Goal: Information Seeking & Learning: Learn about a topic

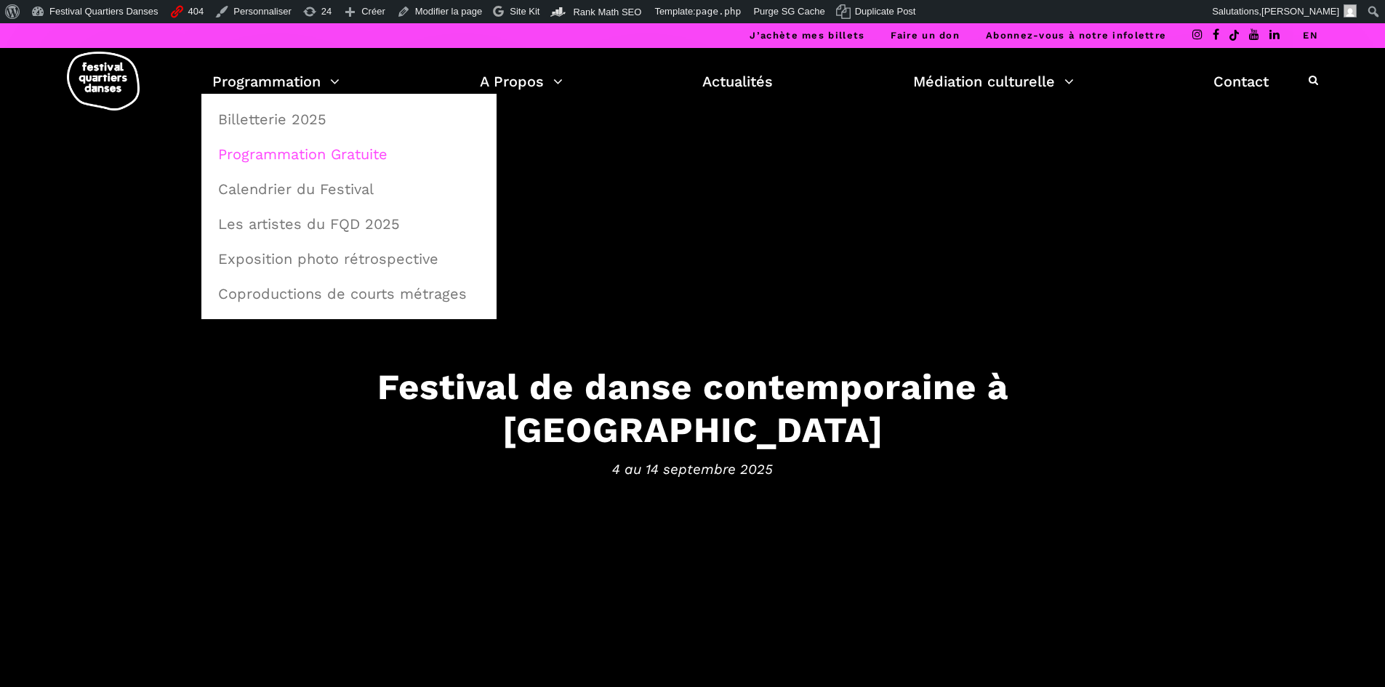
click at [273, 148] on link "Programmation Gratuite" at bounding box center [348, 153] width 279 height 33
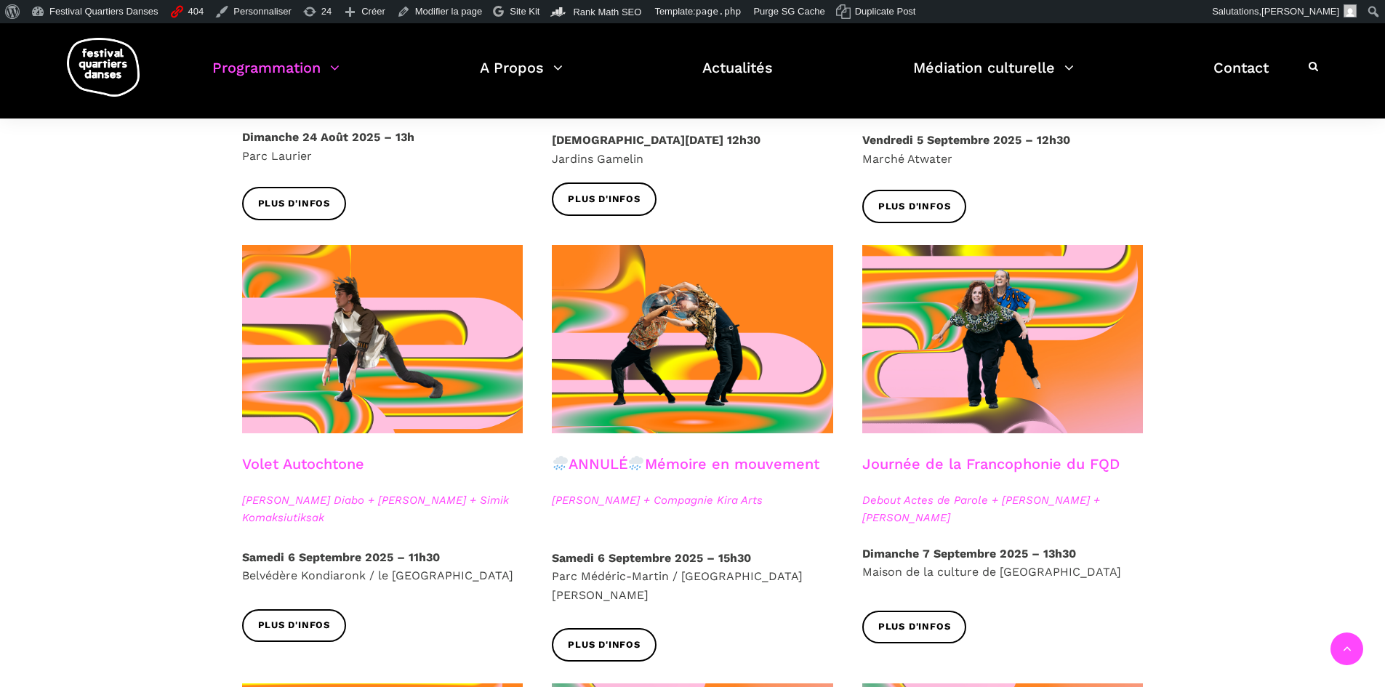
scroll to position [509, 0]
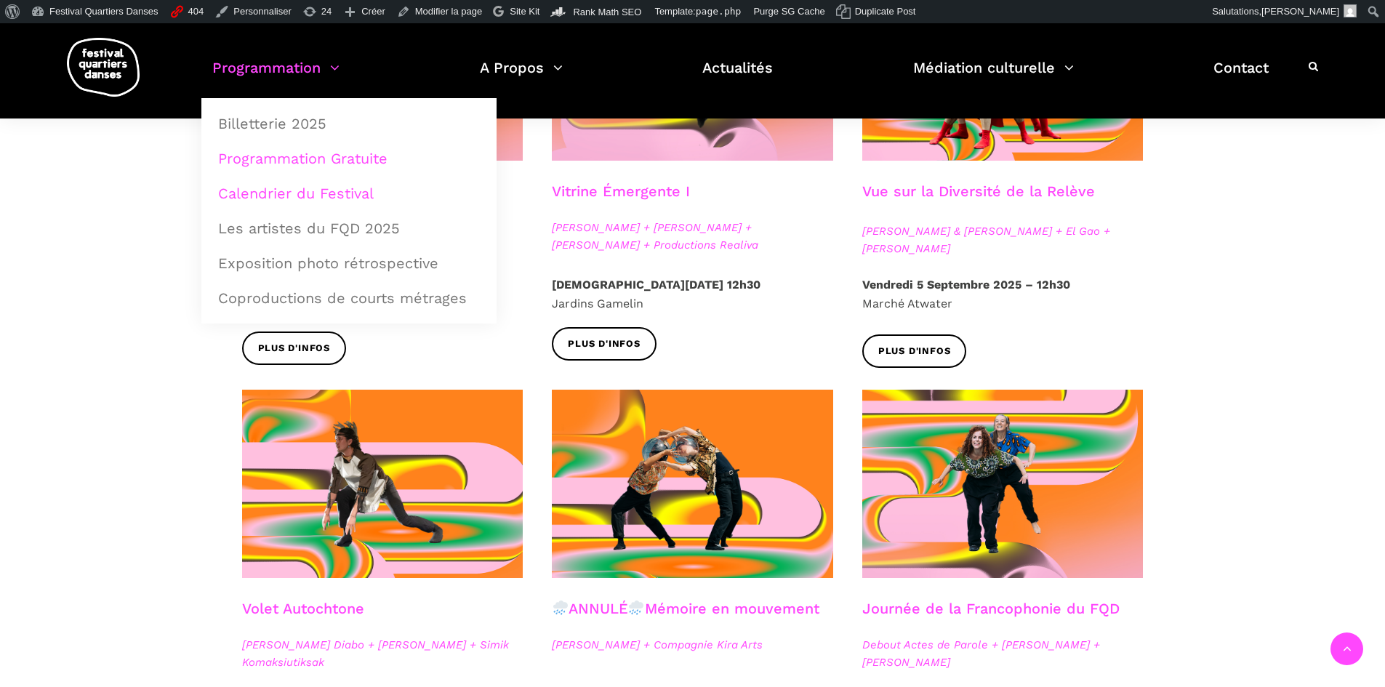
click at [281, 197] on link "Calendrier du Festival" at bounding box center [348, 193] width 279 height 33
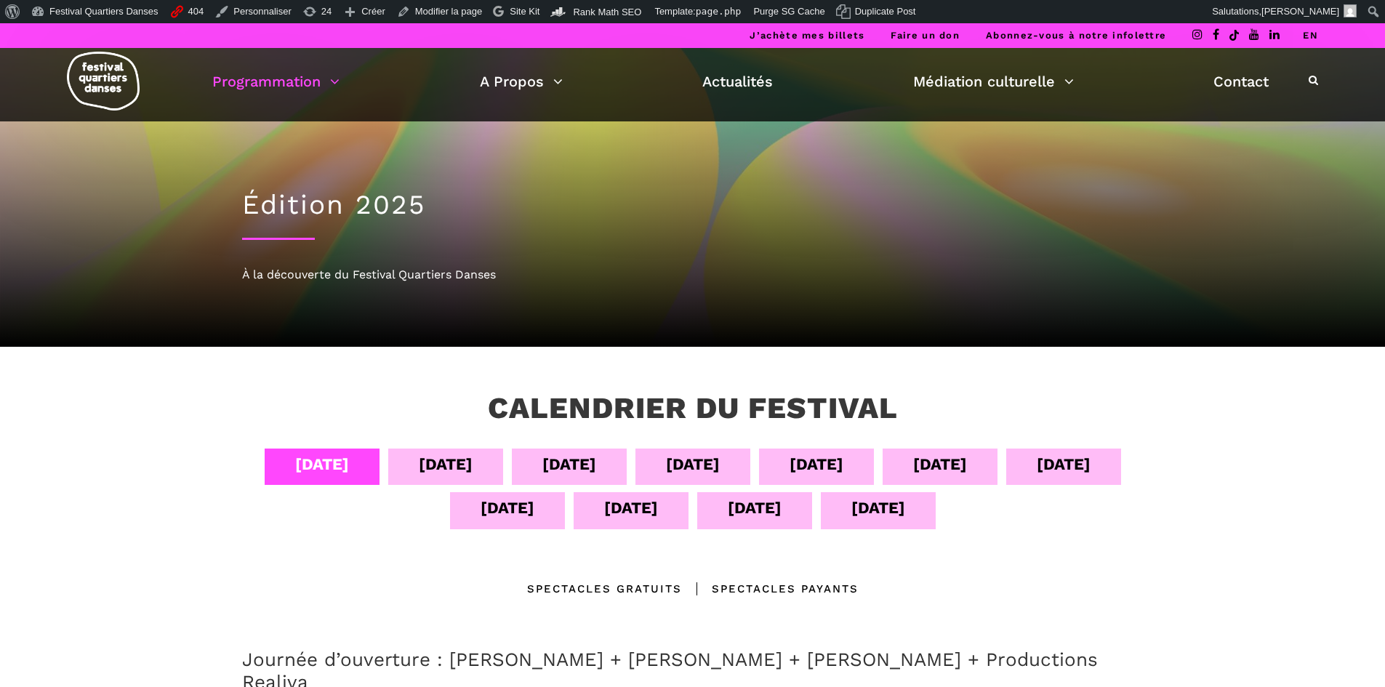
click at [1059, 472] on div "10 sept" at bounding box center [1064, 464] width 54 height 25
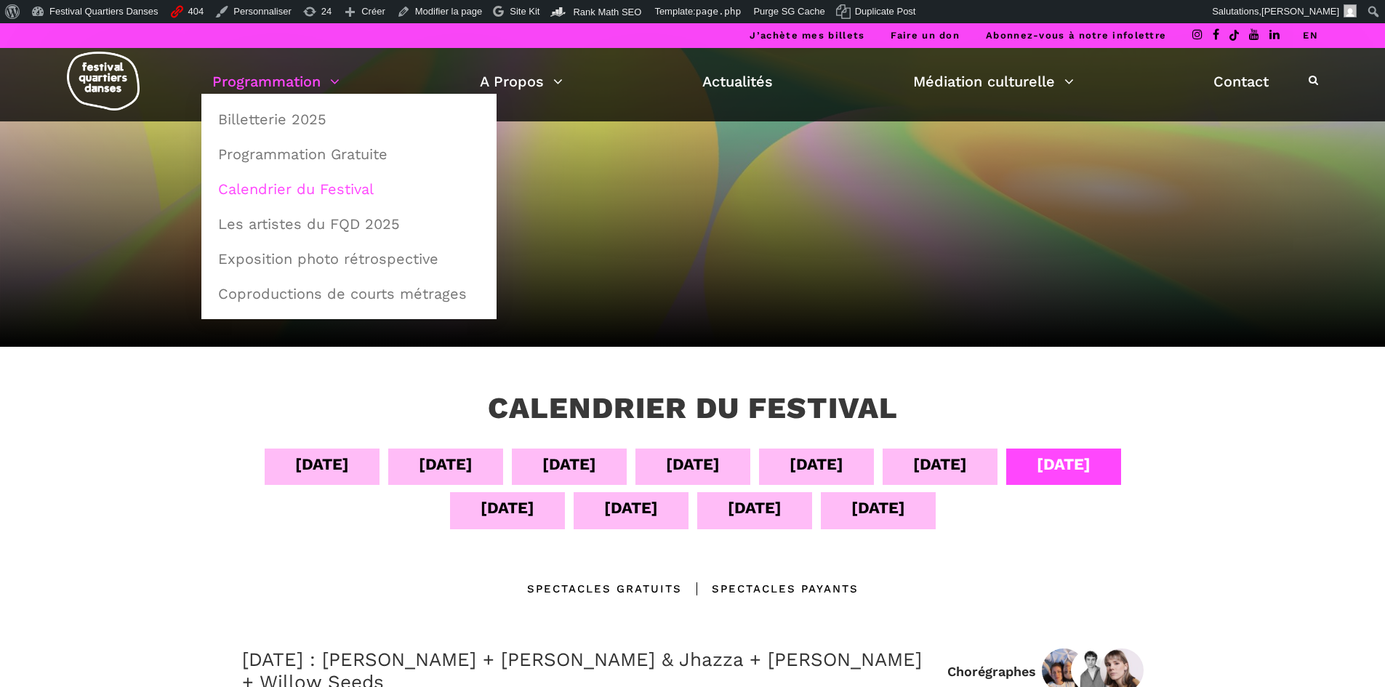
click at [300, 78] on link "Programmation" at bounding box center [275, 81] width 127 height 25
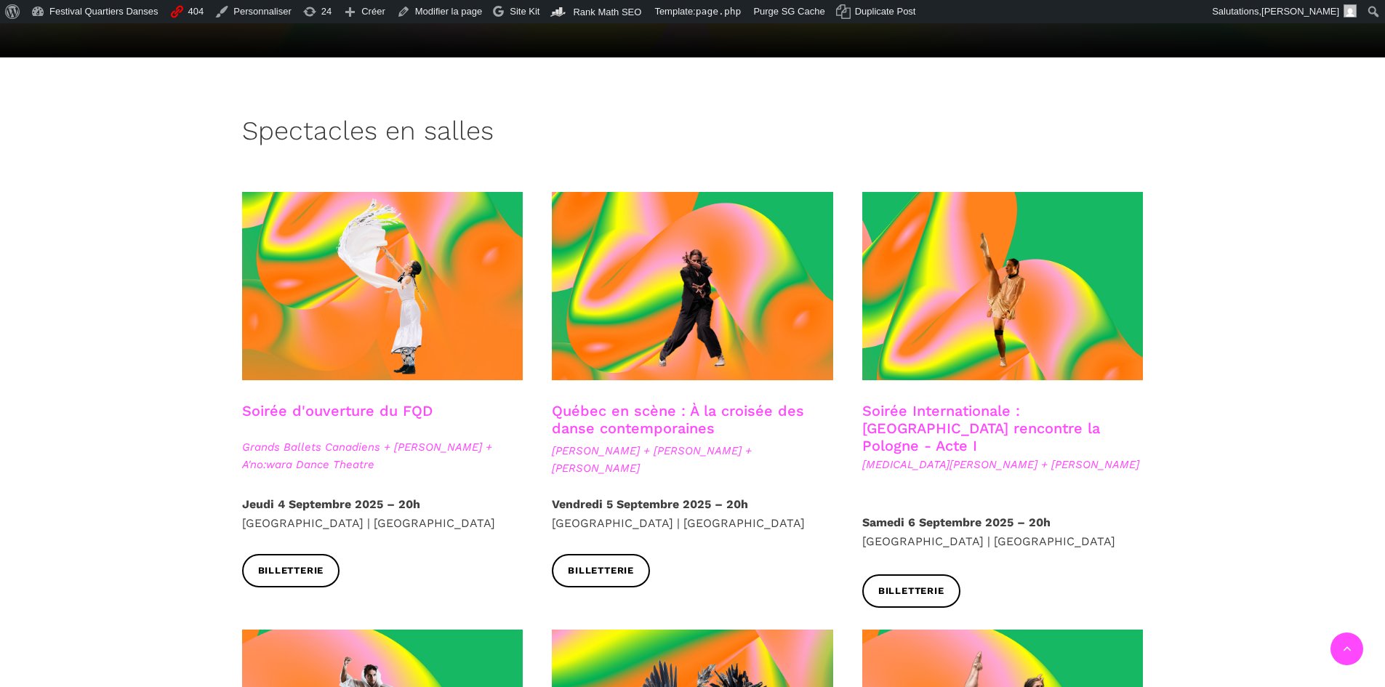
scroll to position [218, 0]
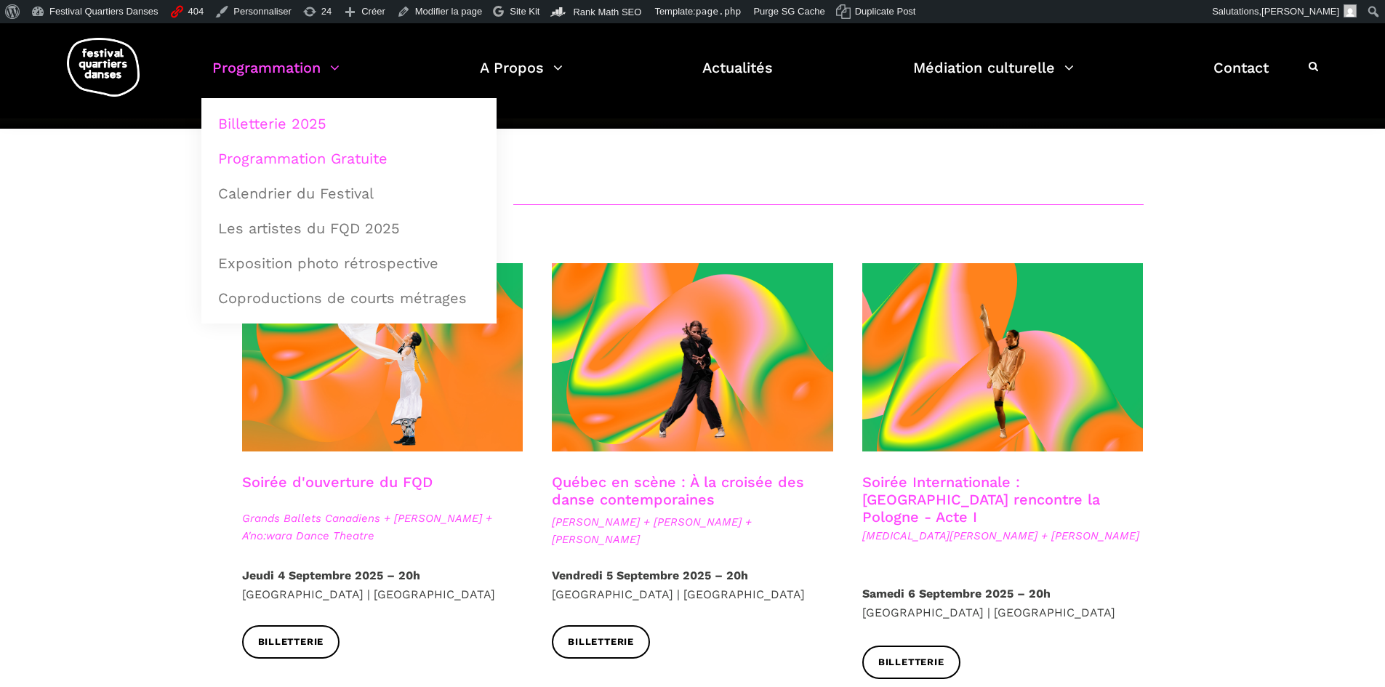
click at [312, 156] on link "Programmation Gratuite" at bounding box center [348, 158] width 279 height 33
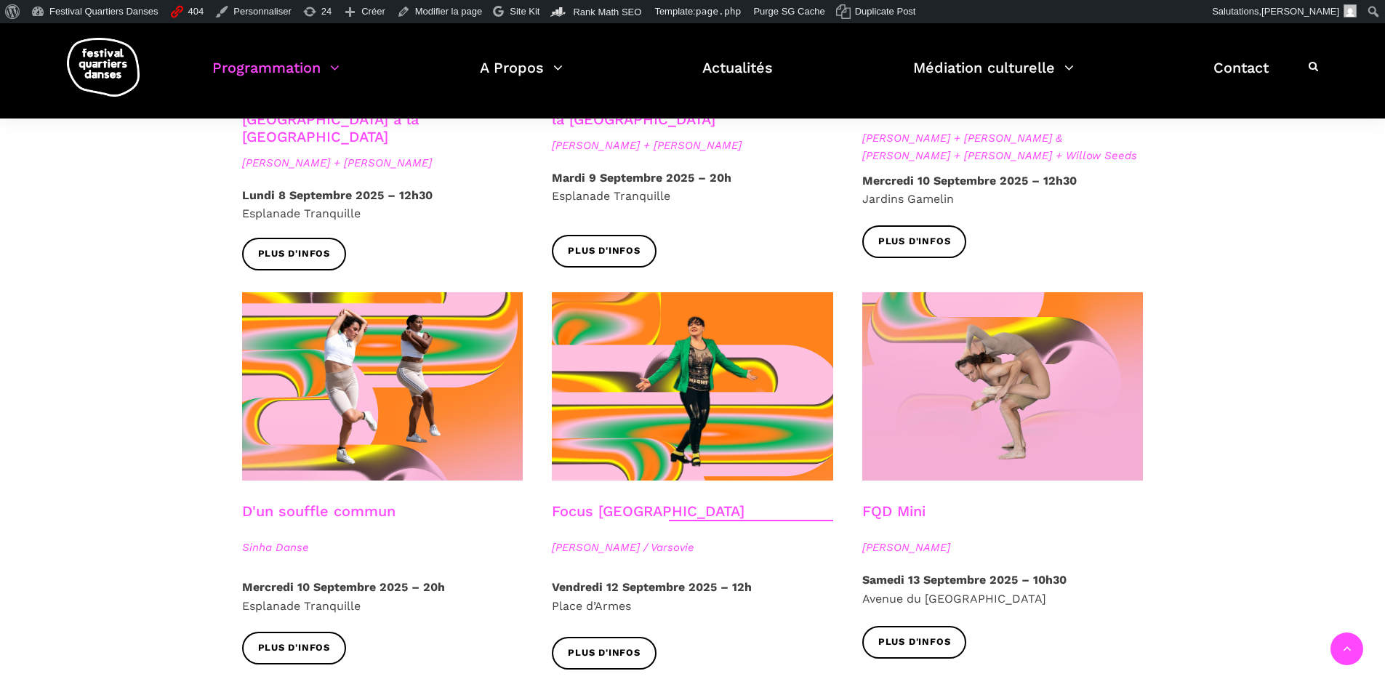
scroll to position [1673, 0]
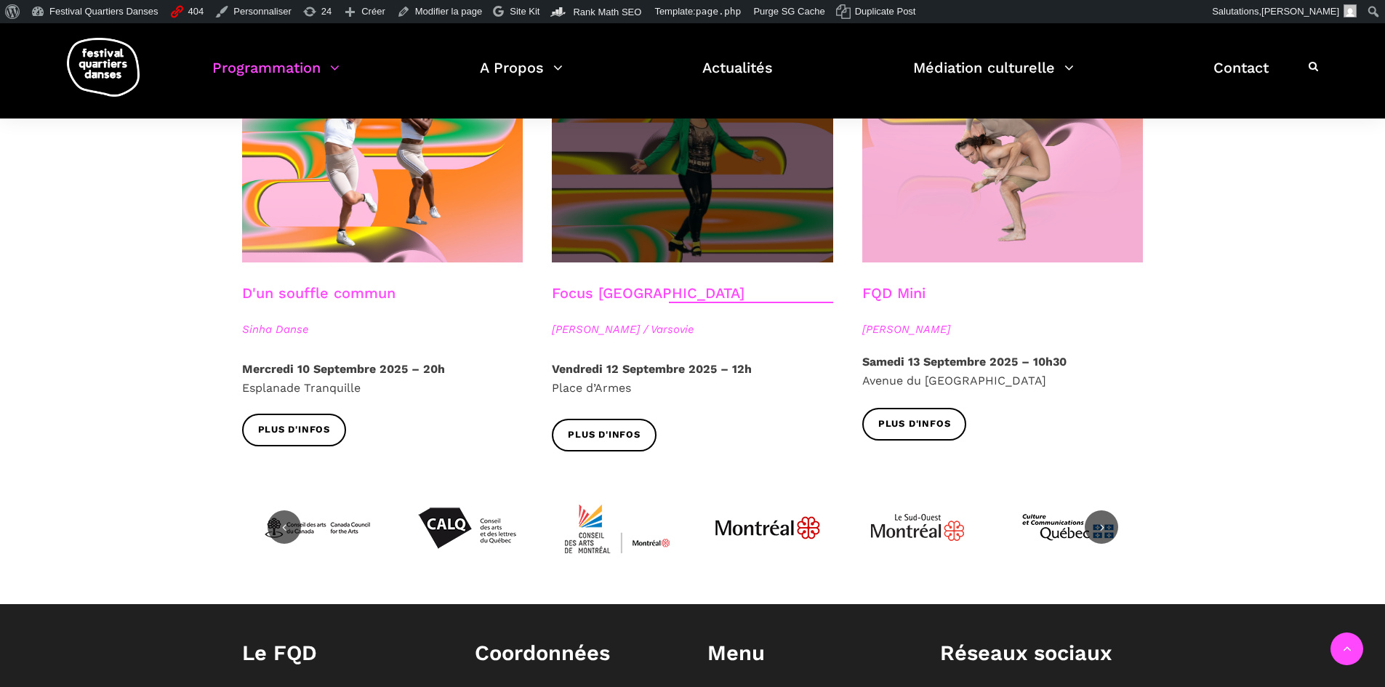
click at [666, 181] on span at bounding box center [692, 168] width 281 height 188
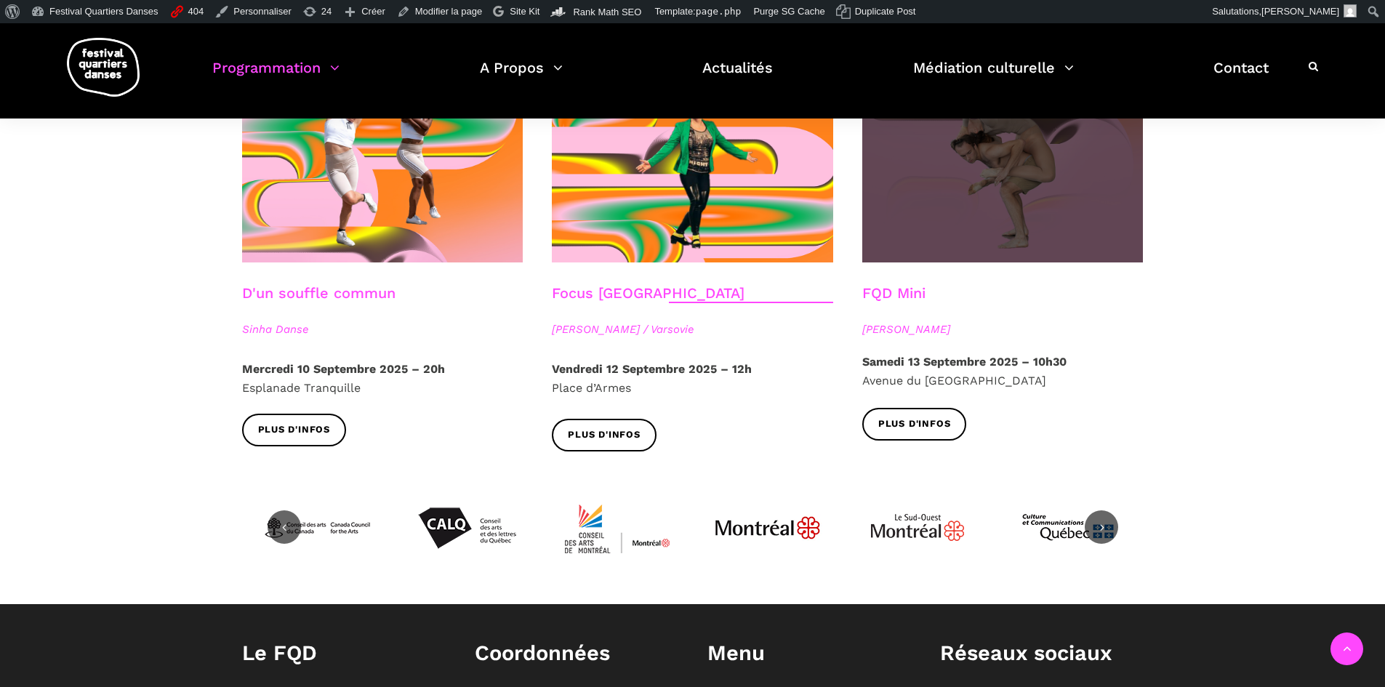
click at [1014, 210] on span at bounding box center [1003, 168] width 281 height 188
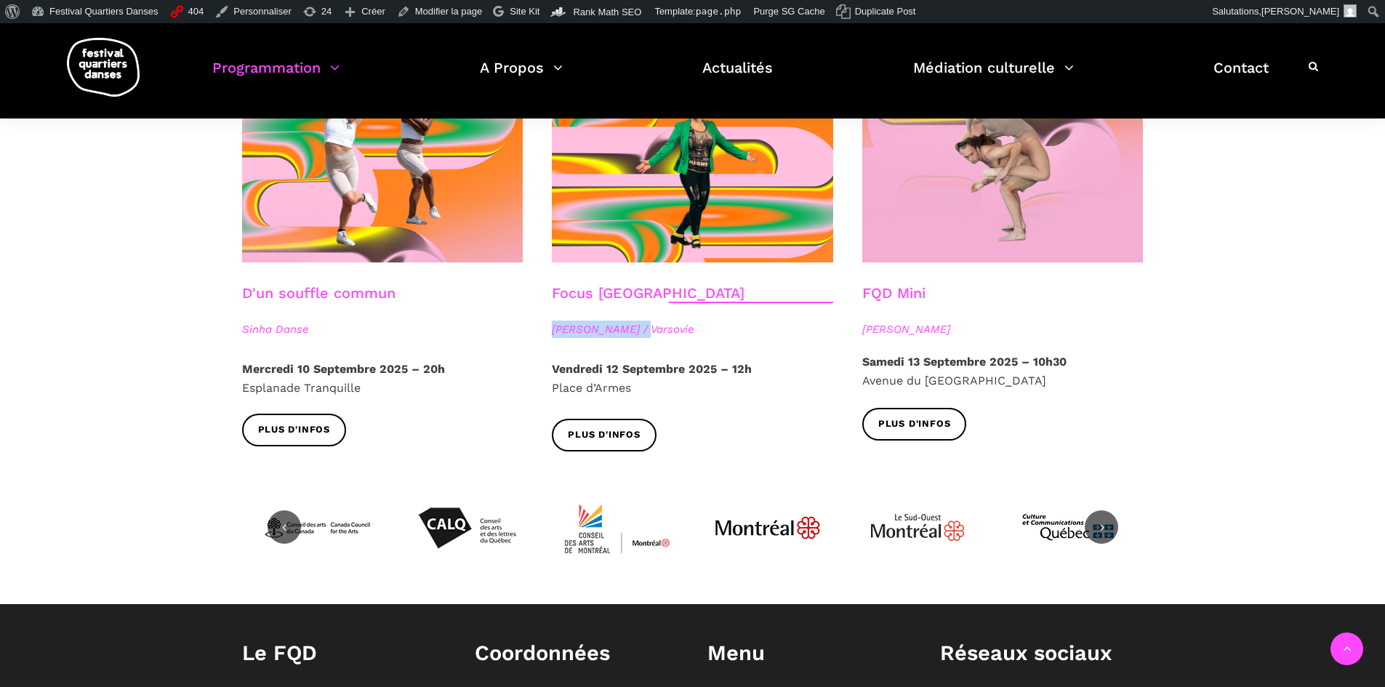
drag, startPoint x: 553, startPoint y: 308, endPoint x: 647, endPoint y: 306, distance: 94.6
click at [647, 321] on span "[PERSON_NAME] / Varsovie" at bounding box center [692, 329] width 281 height 17
copy span "[PERSON_NAME]"
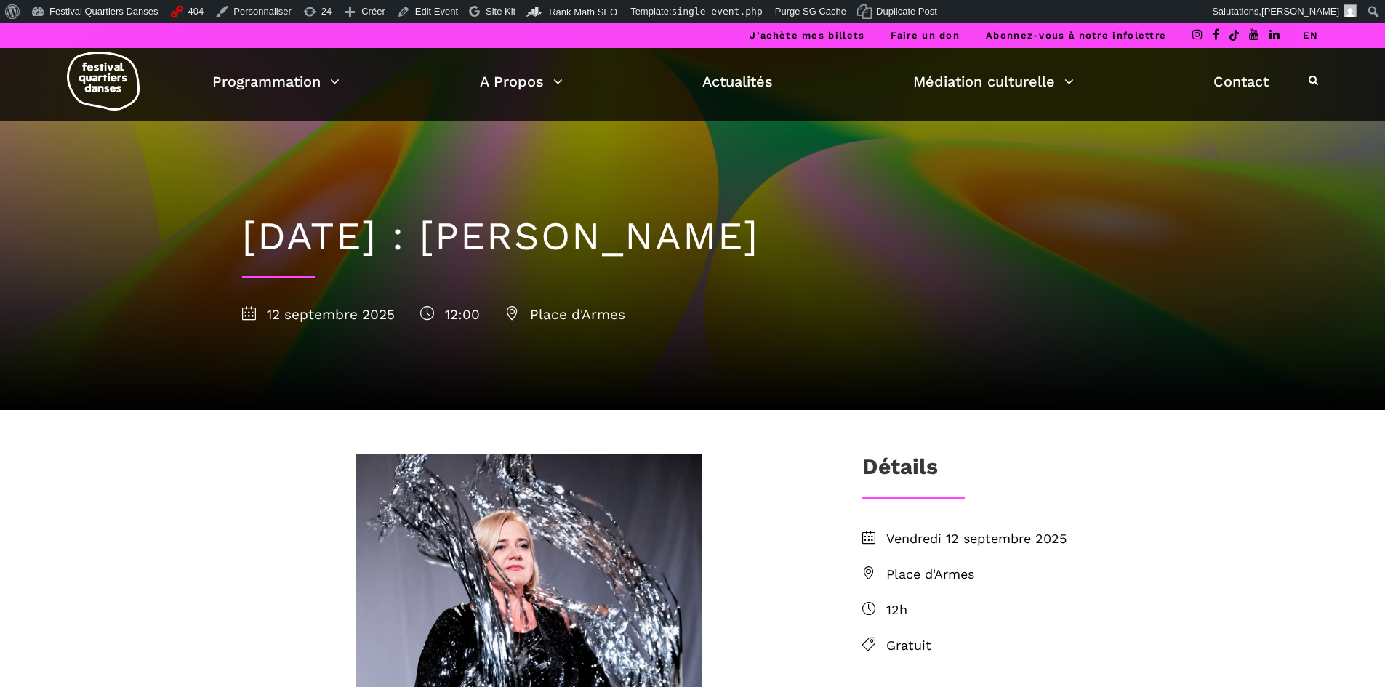
click at [636, 225] on h1 "12 septembre : Agata Życzkowska" at bounding box center [693, 236] width 902 height 47
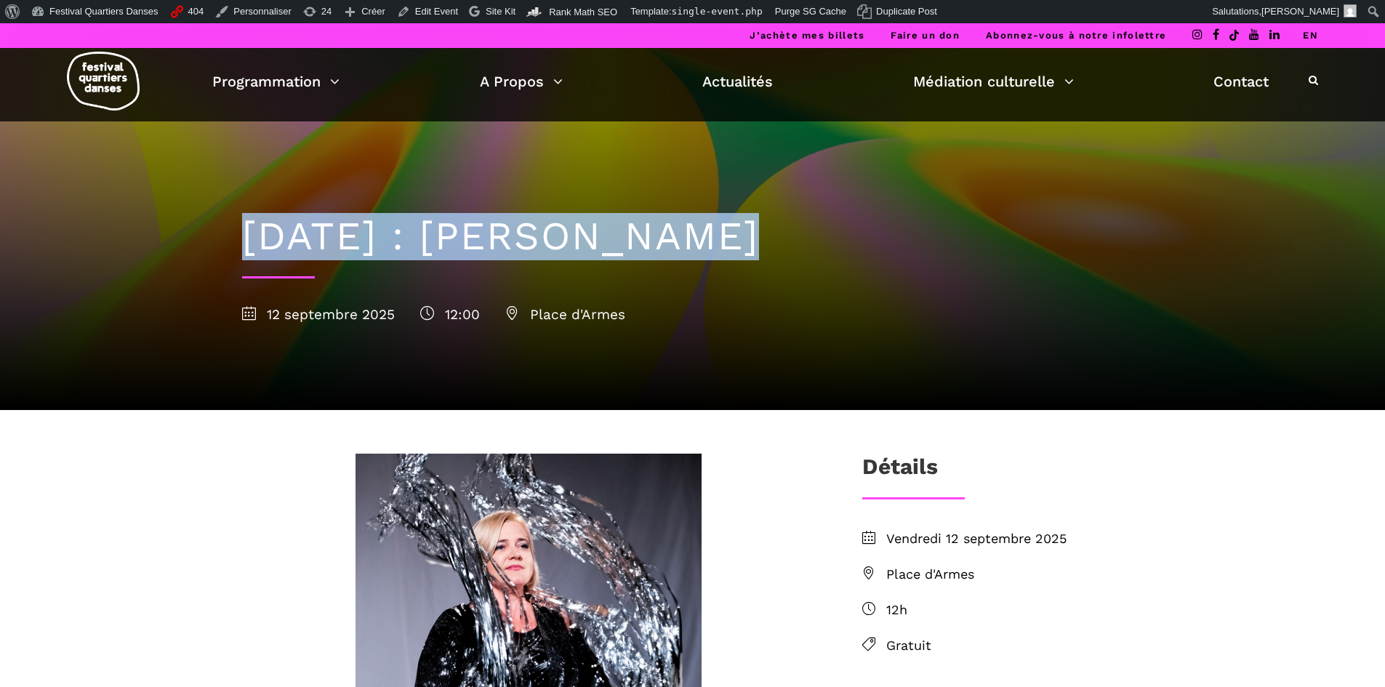
click at [636, 225] on h1 "12 septembre : Agata Życzkowska" at bounding box center [693, 236] width 902 height 47
click at [593, 235] on h1 "12 septembre : Agata Życzkowska" at bounding box center [693, 236] width 902 height 47
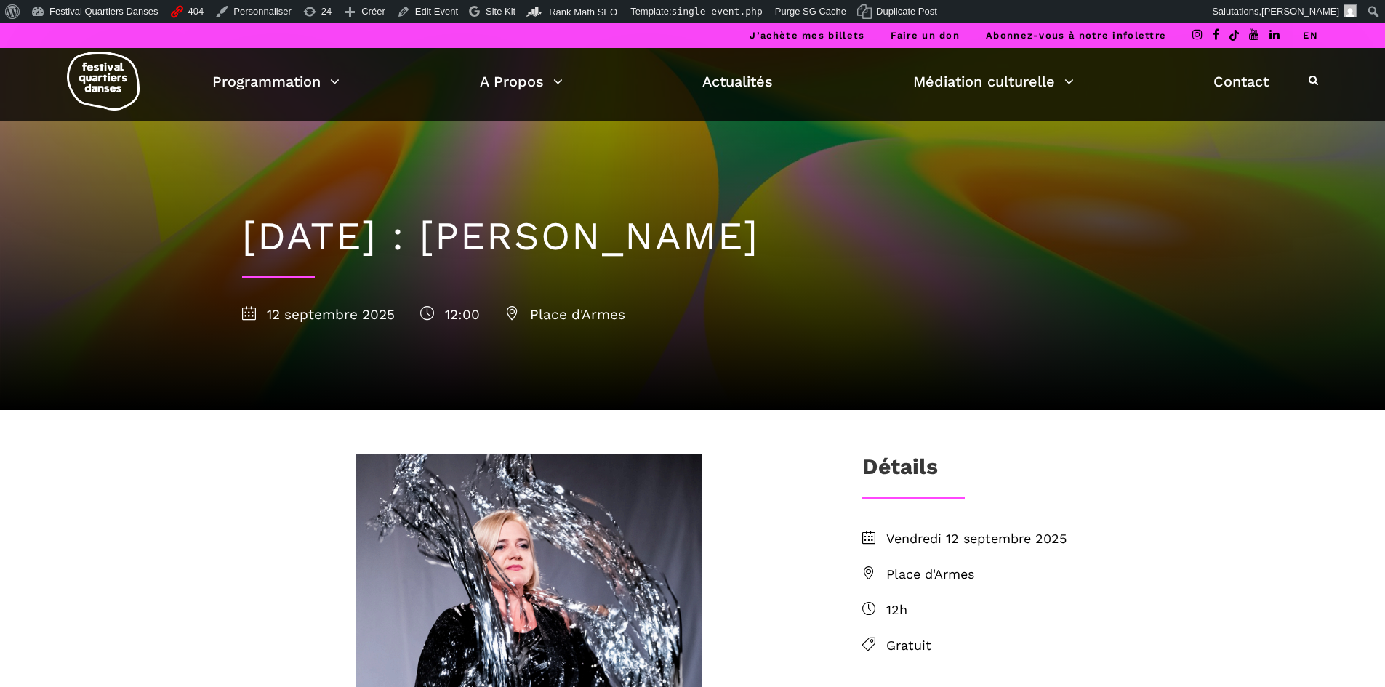
click at [589, 235] on h1 "12 septembre : Agata Życzkowska" at bounding box center [693, 236] width 902 height 47
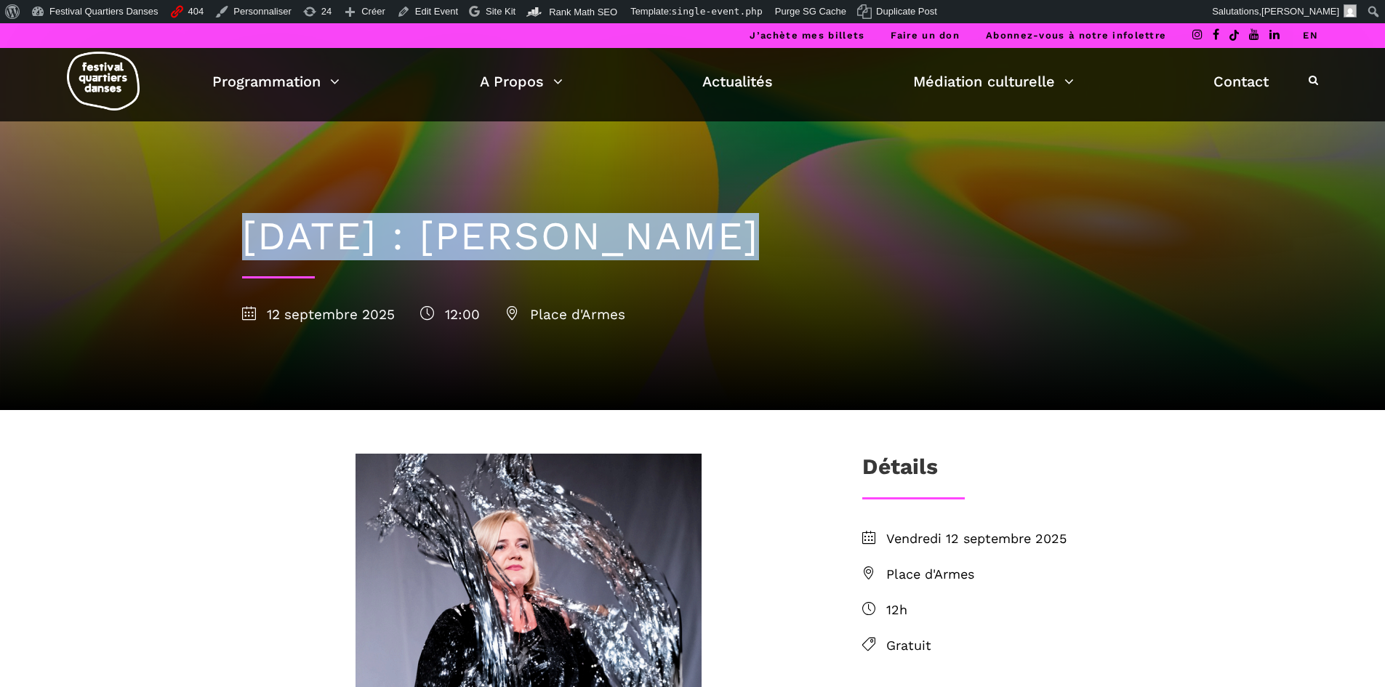
click at [589, 235] on h1 "12 septembre : Agata Życzkowska" at bounding box center [693, 236] width 902 height 47
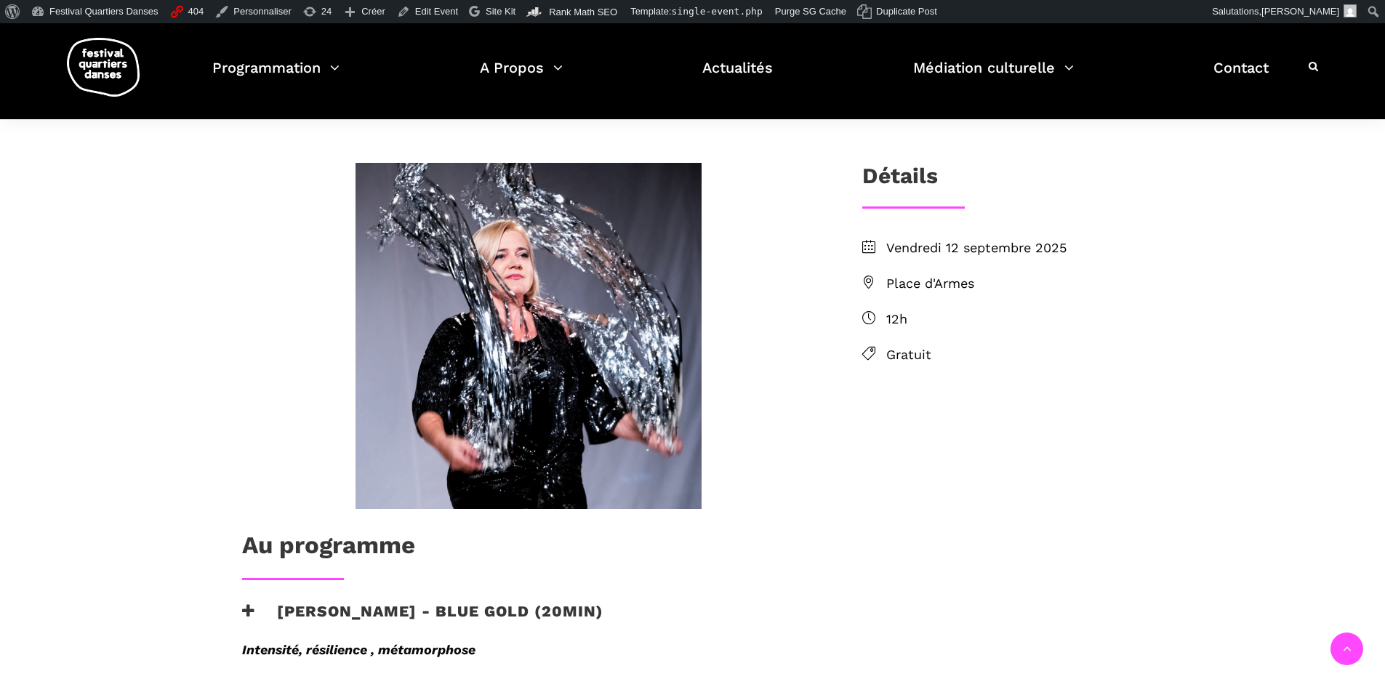
scroll to position [582, 0]
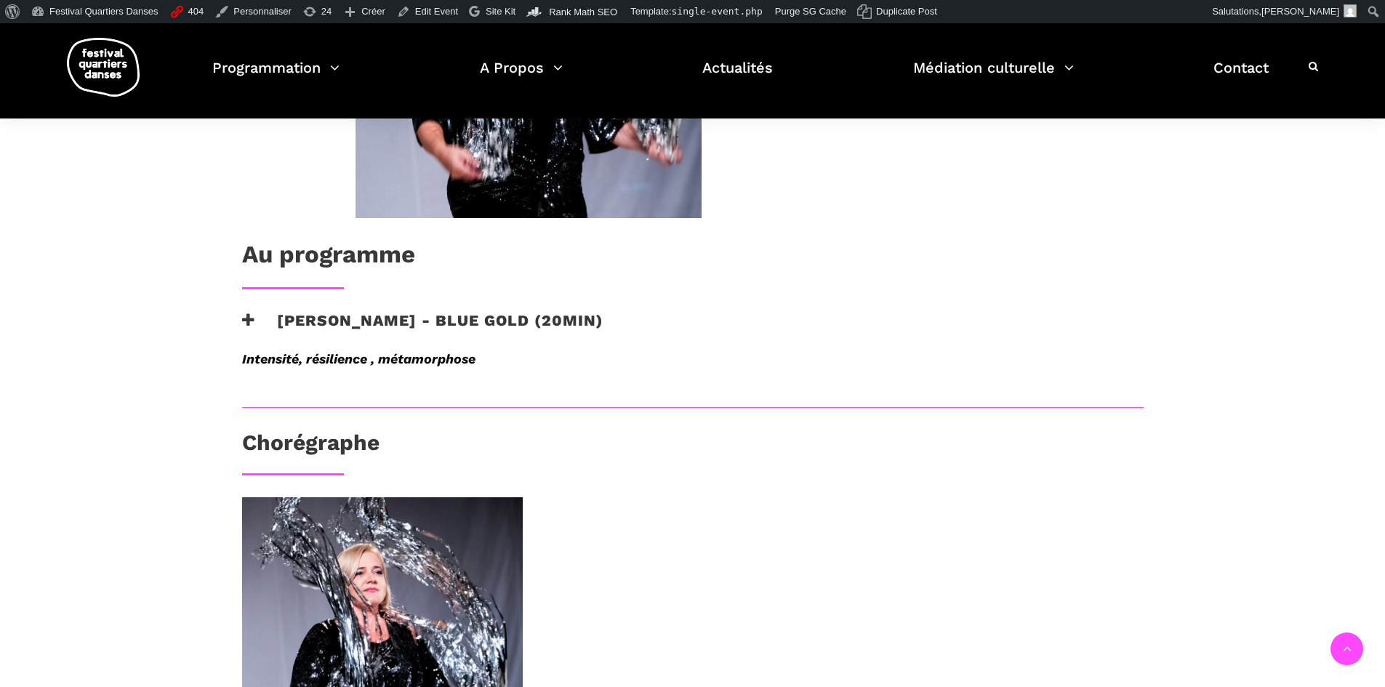
click at [327, 331] on h3 "Agata Życzkowska - Blue Gold (20min)" at bounding box center [422, 329] width 361 height 36
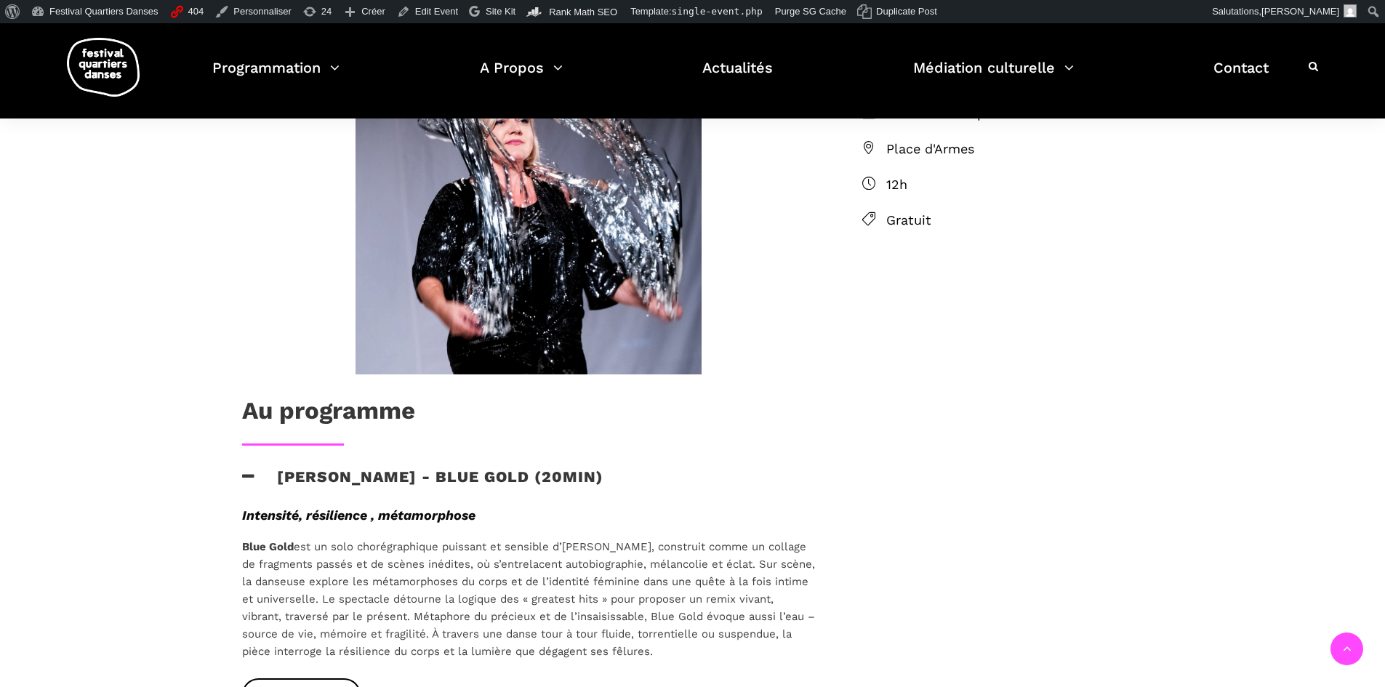
scroll to position [509, 0]
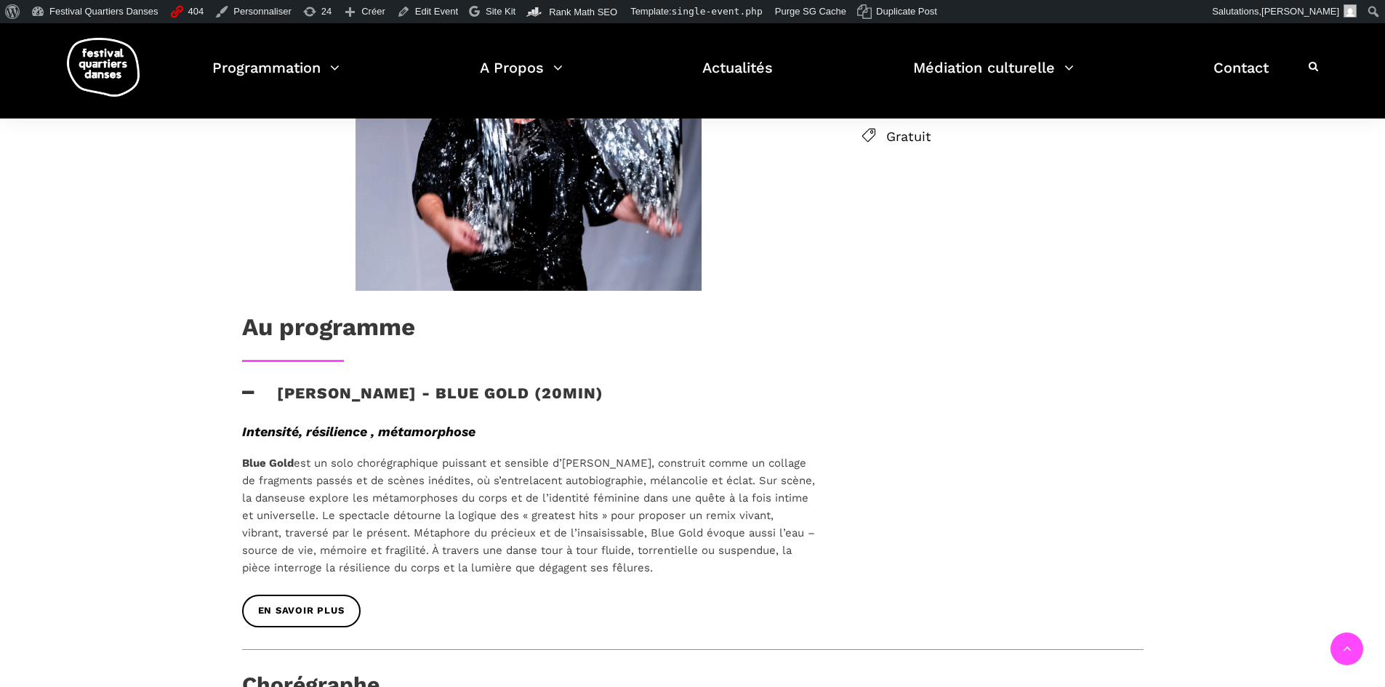
drag, startPoint x: 276, startPoint y: 391, endPoint x: 823, endPoint y: 562, distance: 572.5
click at [823, 562] on div "Au programme Agata Życzkowska - Blue Gold (20min) Intensité, résilience , métam…" at bounding box center [529, 297] width 602 height 705
copy div "Agata Życzkowska - Blue Gold (20min) Intensité, résilience , métamorphose Blue …"
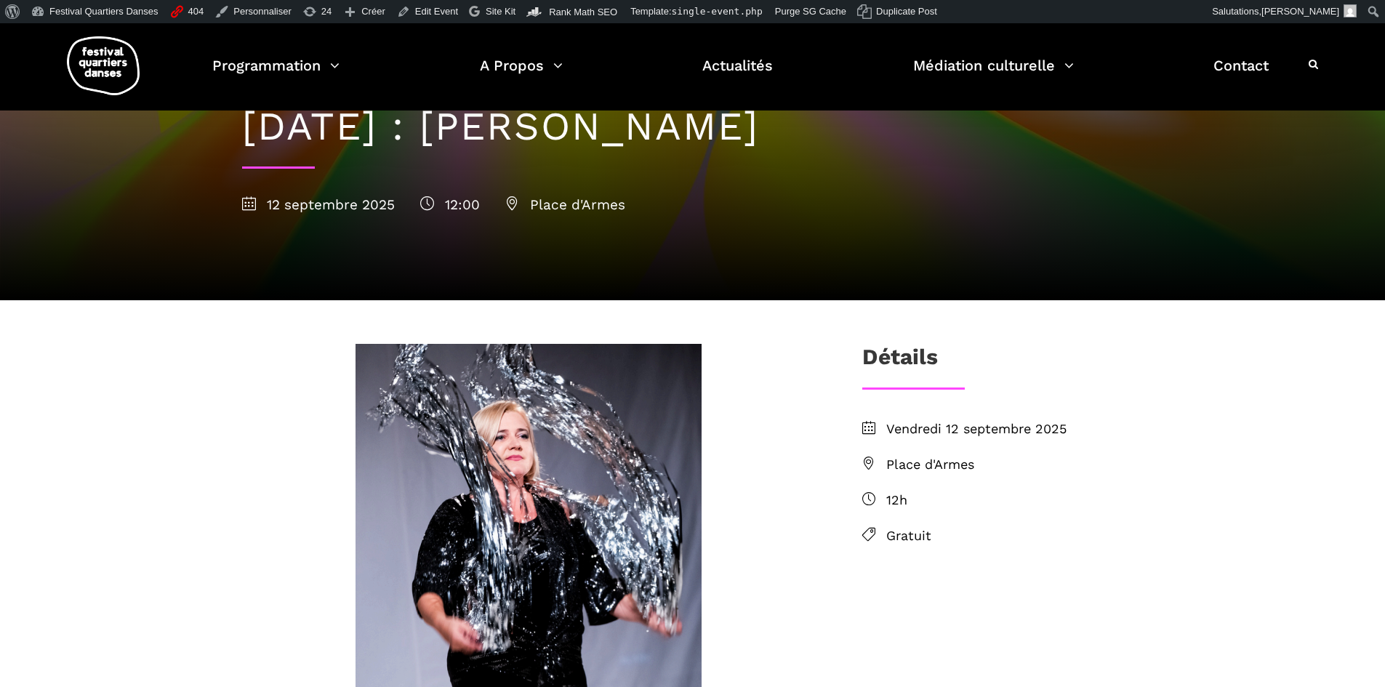
scroll to position [0, 0]
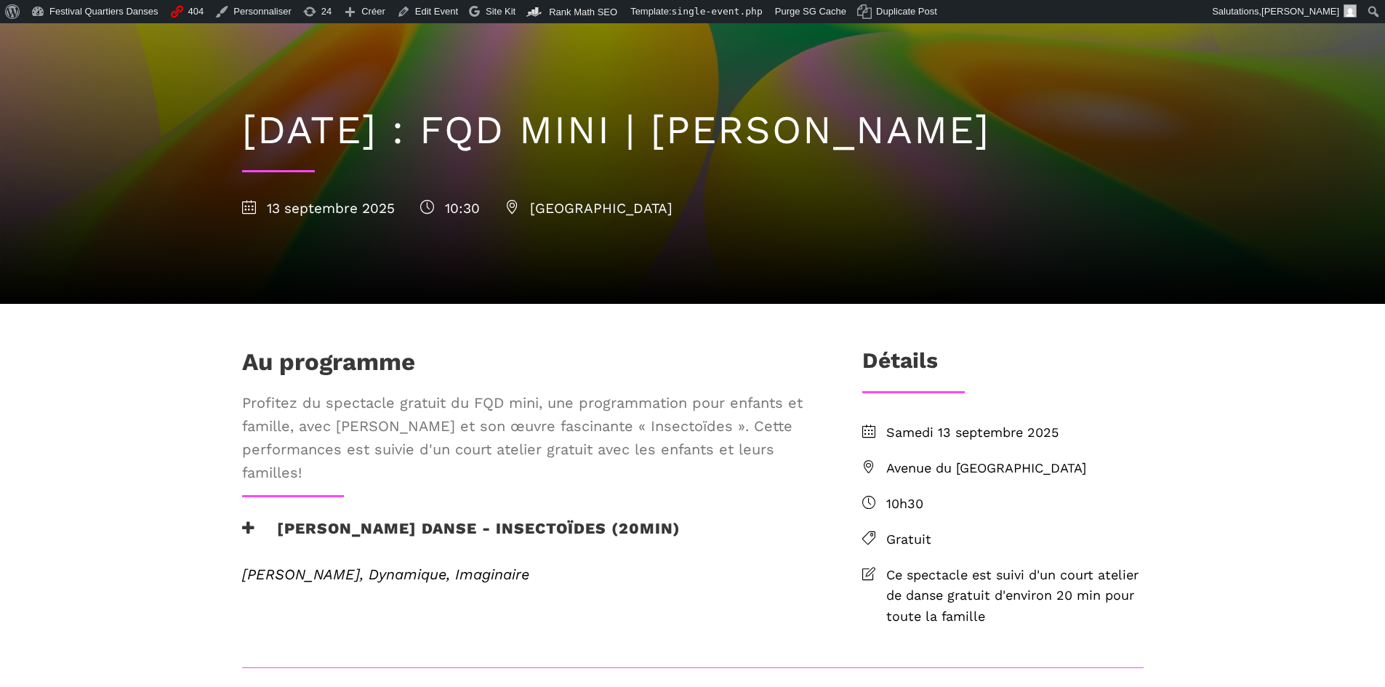
scroll to position [218, 0]
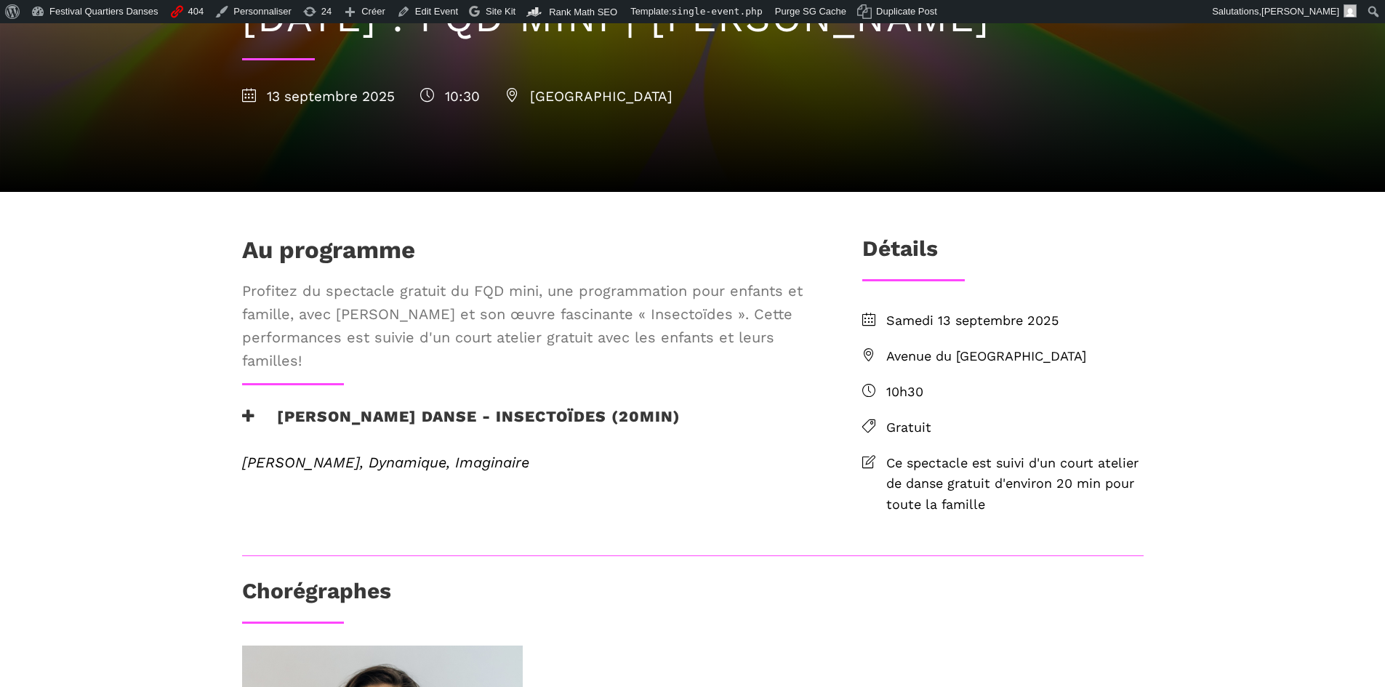
click at [311, 444] on h3 "[PERSON_NAME] Danse - Insectoïdes (20min)" at bounding box center [461, 425] width 439 height 36
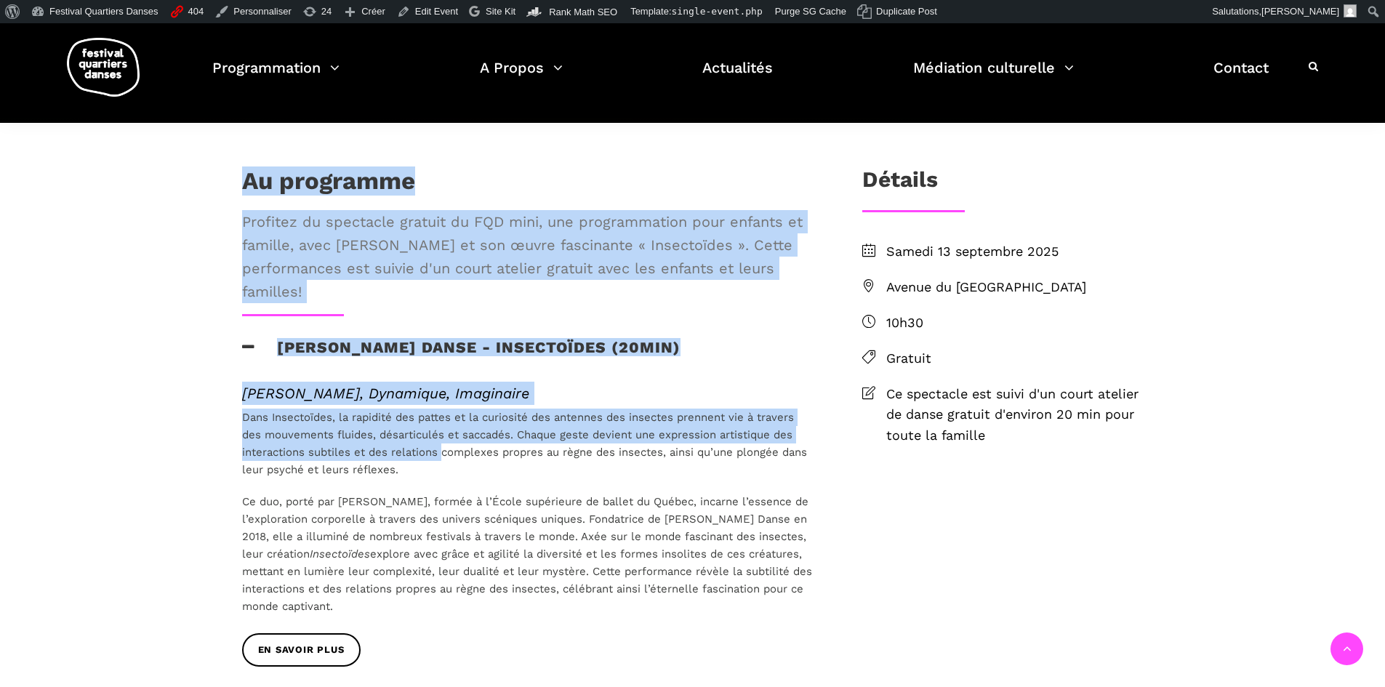
scroll to position [291, 0]
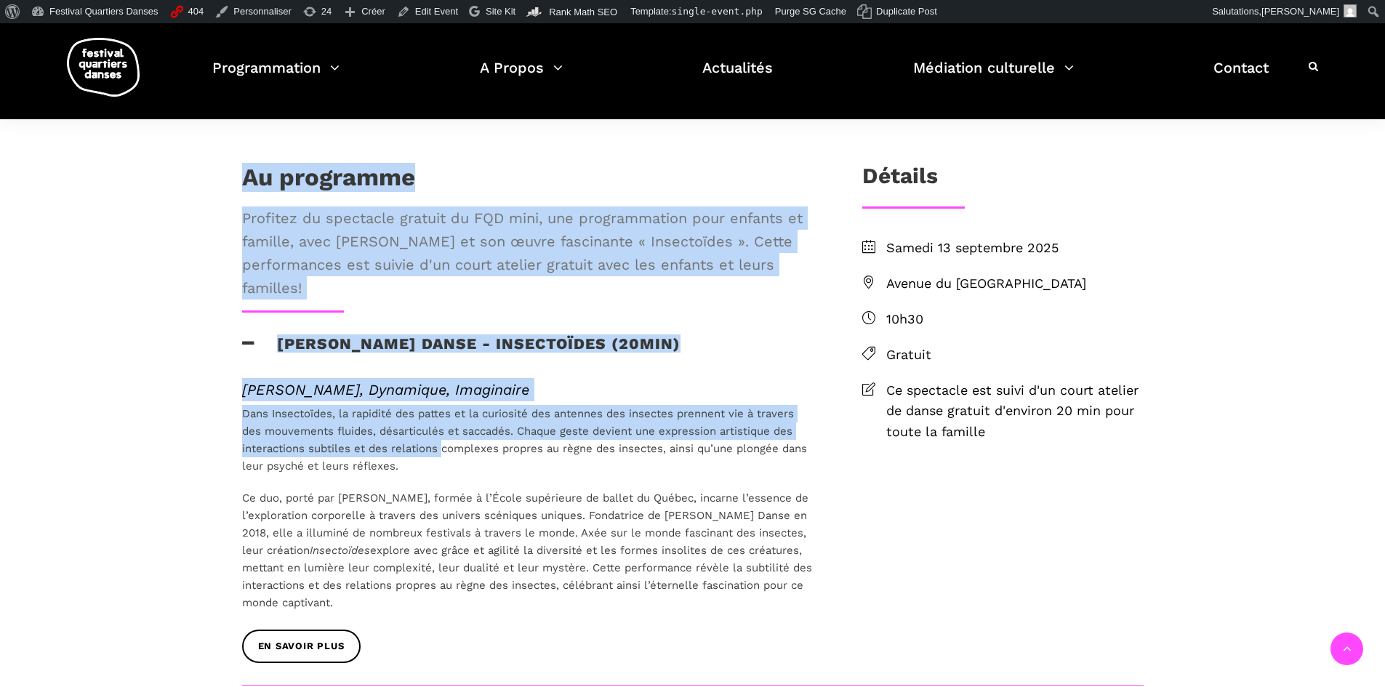
drag, startPoint x: 240, startPoint y: 306, endPoint x: 512, endPoint y: 657, distance: 443.7
click at [512, 657] on div "Au programme Profitez du spectacle gratuit du FQD mini, une programmation pour …" at bounding box center [529, 423] width 602 height 521
copy div "Au programme Profitez du spectacle gratuit du FQD mini, une programmation pour …"
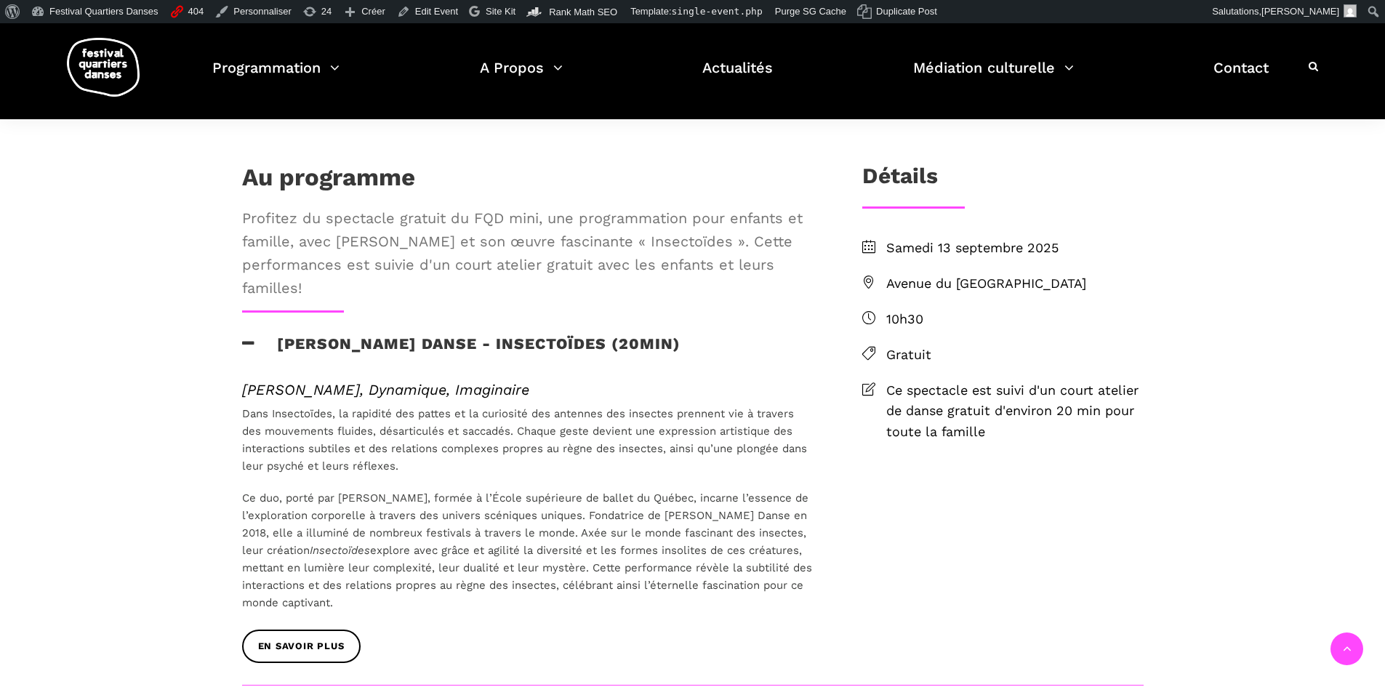
click at [480, 191] on div "Au programme Profitez du spectacle gratuit du FQD mini, une programmation pour …" at bounding box center [692, 622] width 1385 height 1006
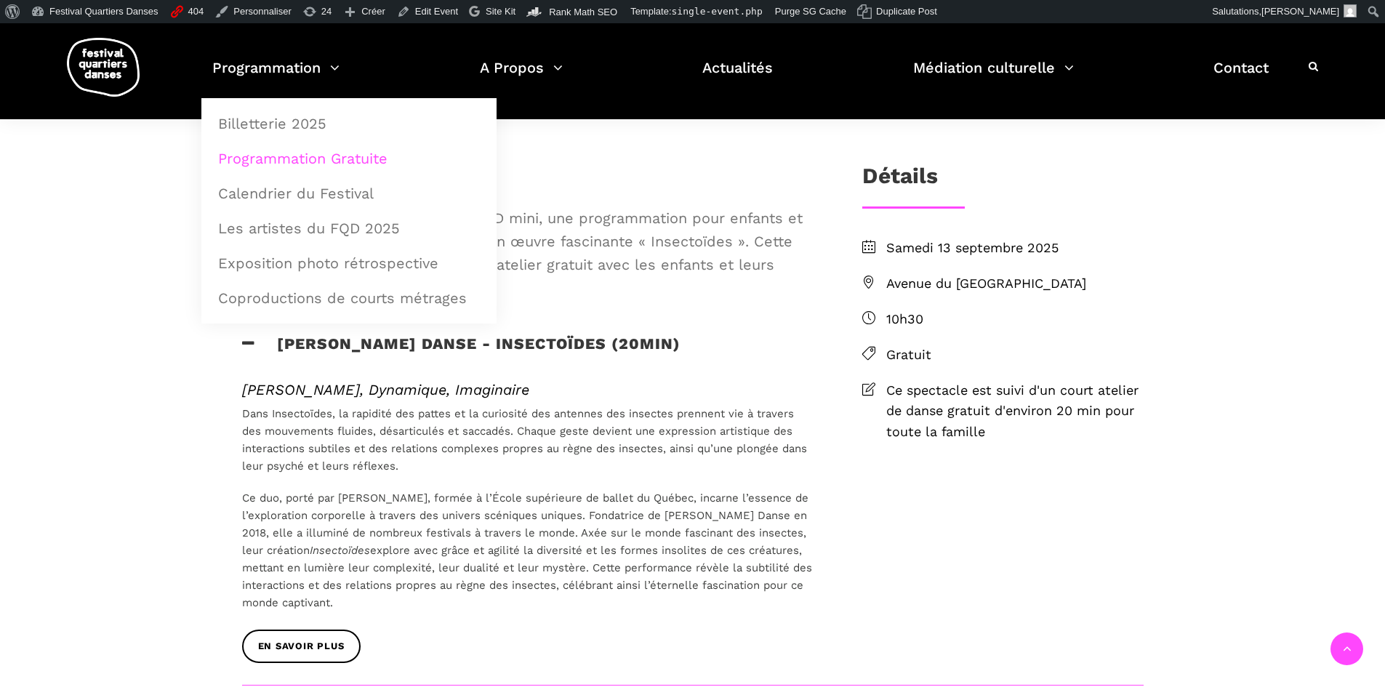
click at [360, 159] on link "Programmation Gratuite" at bounding box center [348, 158] width 279 height 33
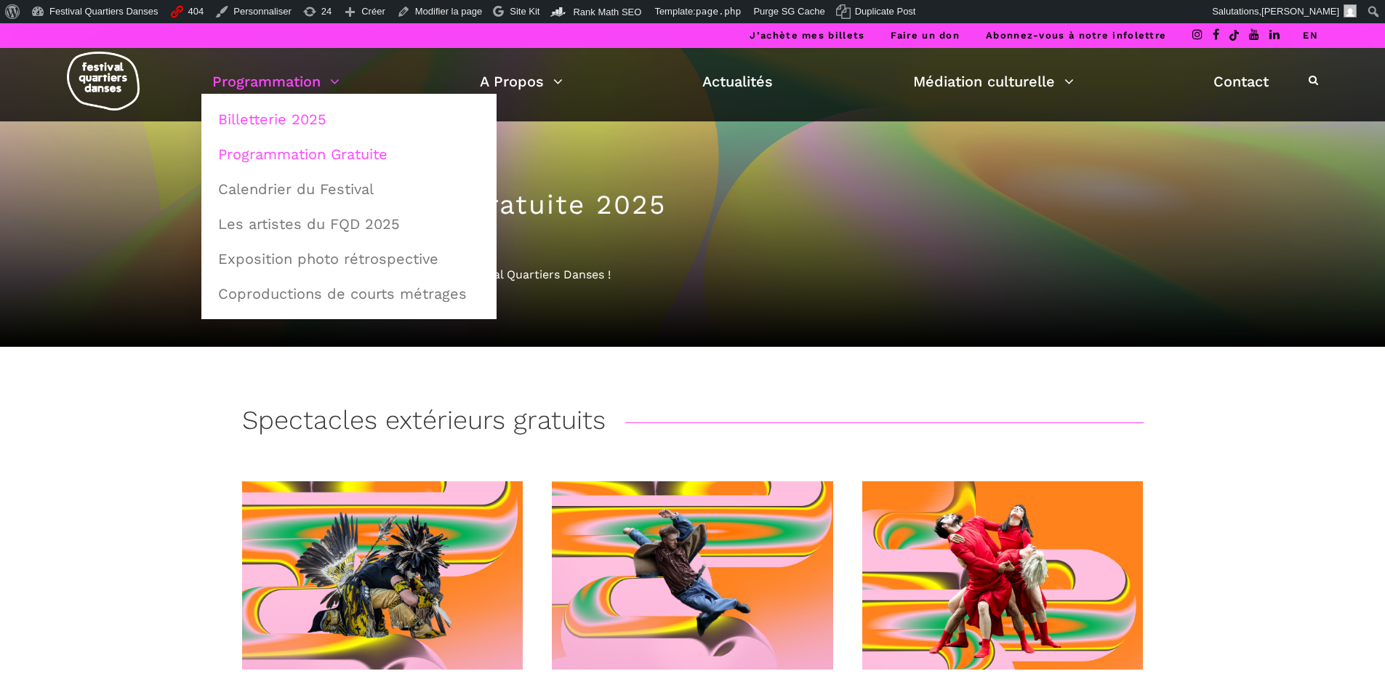
click at [301, 123] on link "Billetterie 2025" at bounding box center [348, 119] width 279 height 33
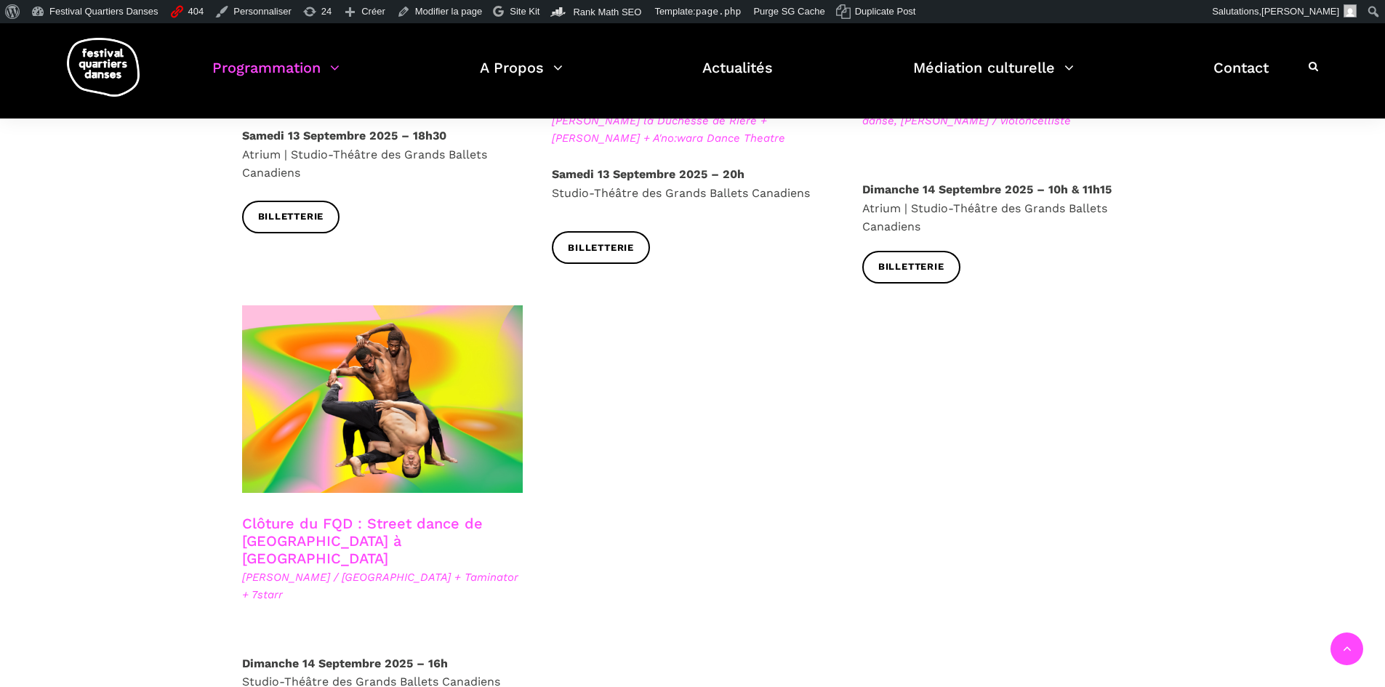
scroll to position [2473, 0]
